Goal: Information Seeking & Learning: Check status

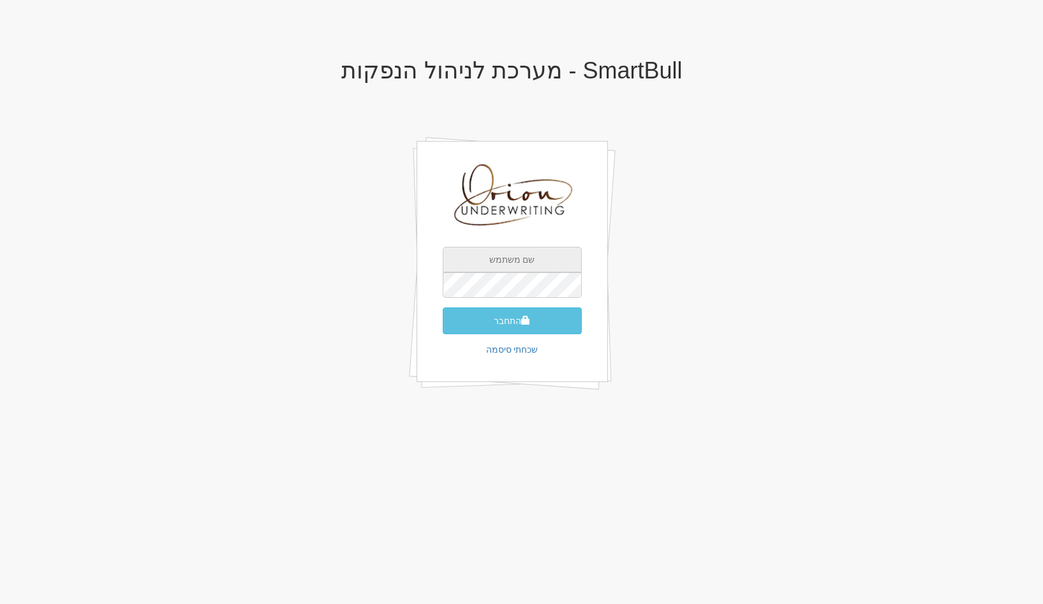
click at [515, 269] on input "text" at bounding box center [512, 260] width 139 height 26
type input "[EMAIL_ADDRESS][DOMAIN_NAME]"
click at [443, 308] on button "התחבר" at bounding box center [512, 321] width 139 height 27
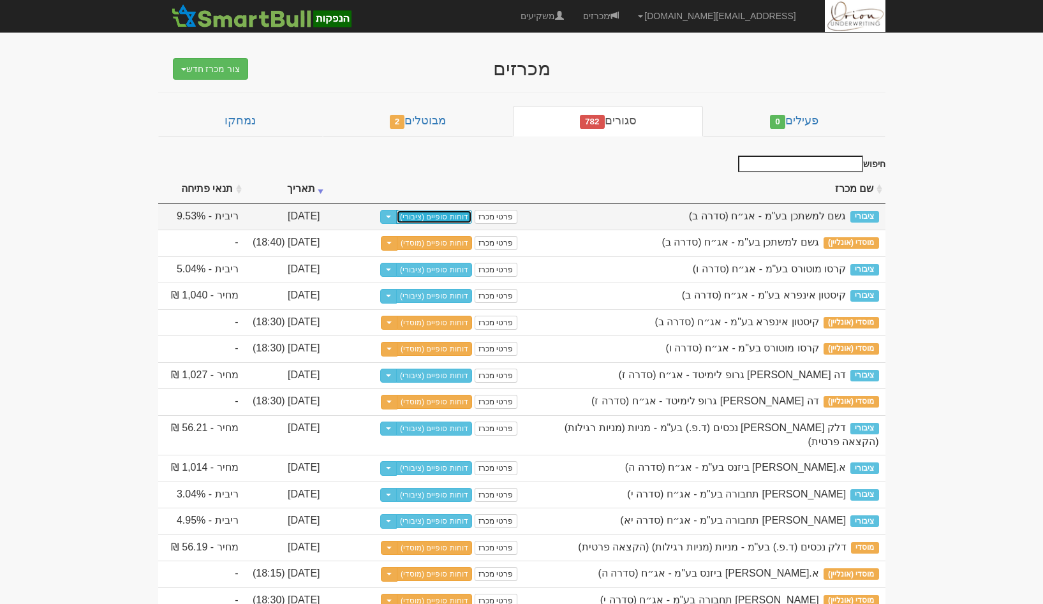
click at [442, 222] on link "דוחות סופיים (ציבורי)" at bounding box center [434, 217] width 76 height 14
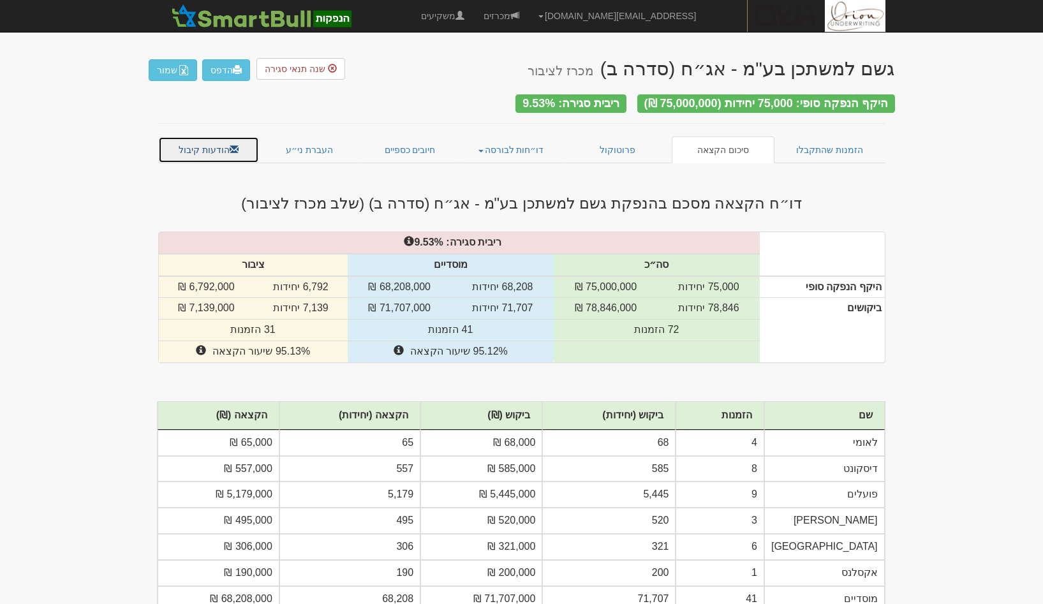
click at [221, 149] on link "הודעות קיבול" at bounding box center [208, 150] width 101 height 27
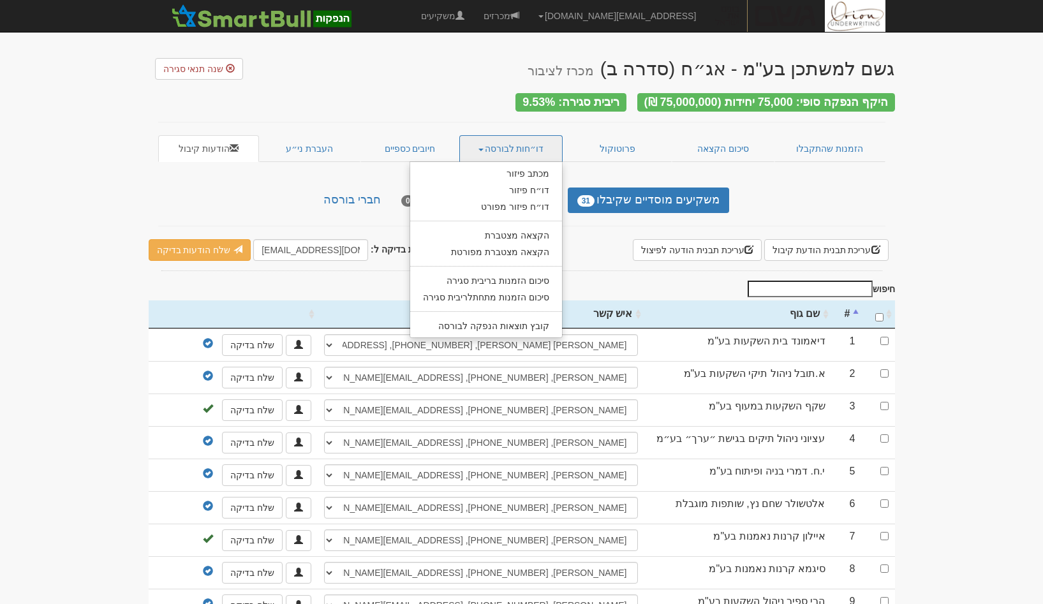
click at [232, 190] on div "משקיעים מוסדיים שקיבלו 31 משקיעים מוסדיים שלא קיבלו 0 חברי בורסה" at bounding box center [522, 201] width 747 height 26
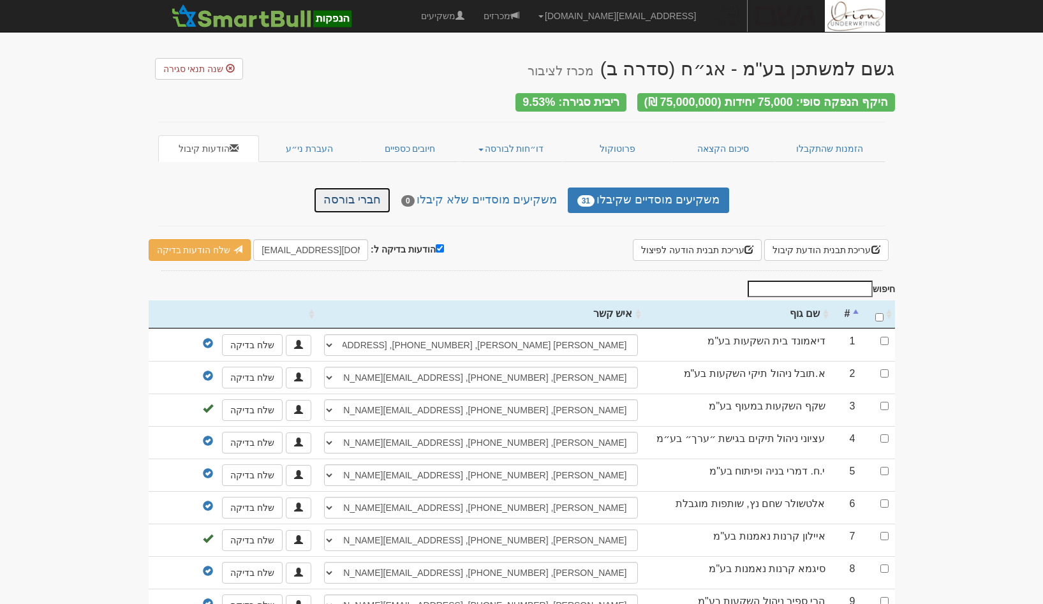
click at [359, 204] on link "חברי בורסה" at bounding box center [352, 201] width 77 height 26
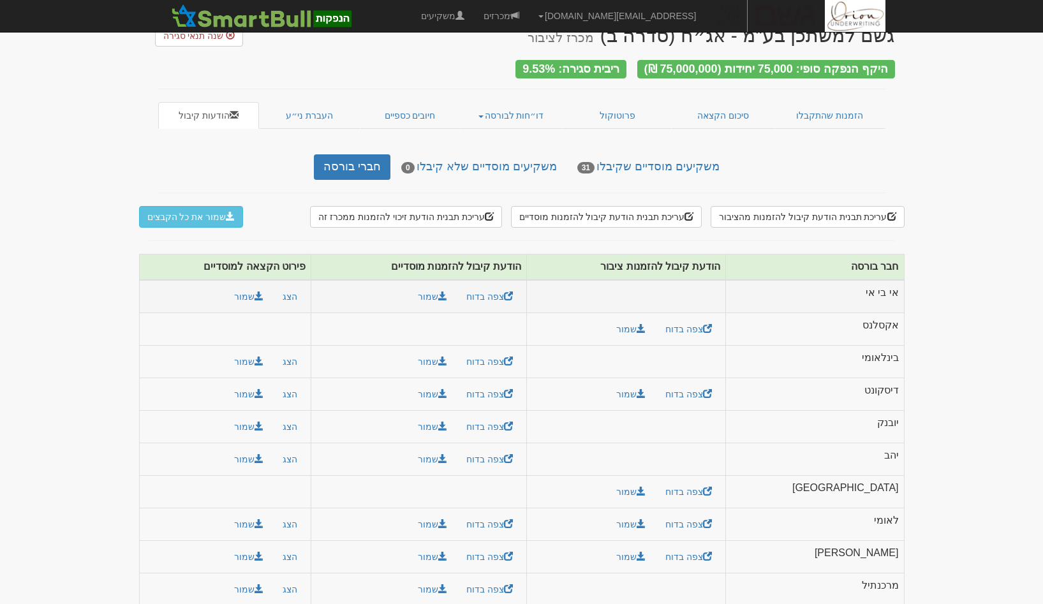
scroll to position [76, 0]
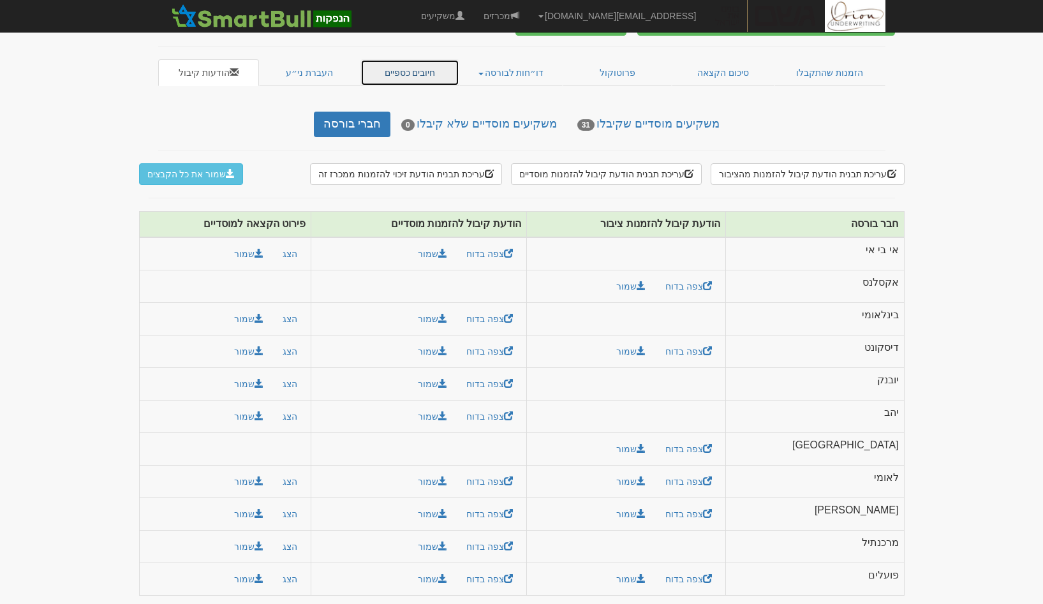
click at [392, 66] on link "חיובים כספיים" at bounding box center [411, 72] width 100 height 27
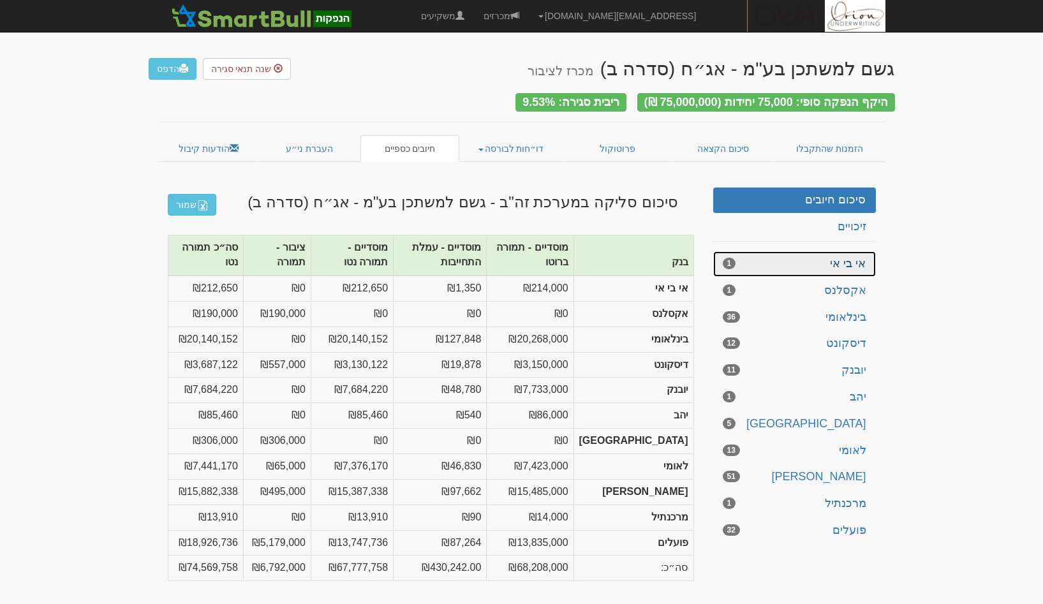
click at [778, 268] on link "אי בי אי 1" at bounding box center [794, 264] width 163 height 26
